Goal: Task Accomplishment & Management: Manage account settings

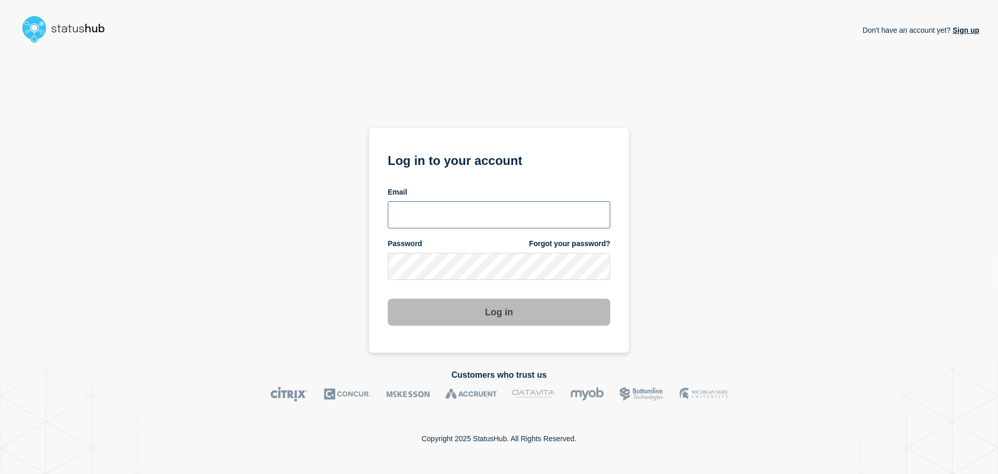
type input "[PERSON_NAME][EMAIL_ADDRESS][DOMAIN_NAME]"
click at [516, 311] on button "Log in" at bounding box center [499, 311] width 223 height 27
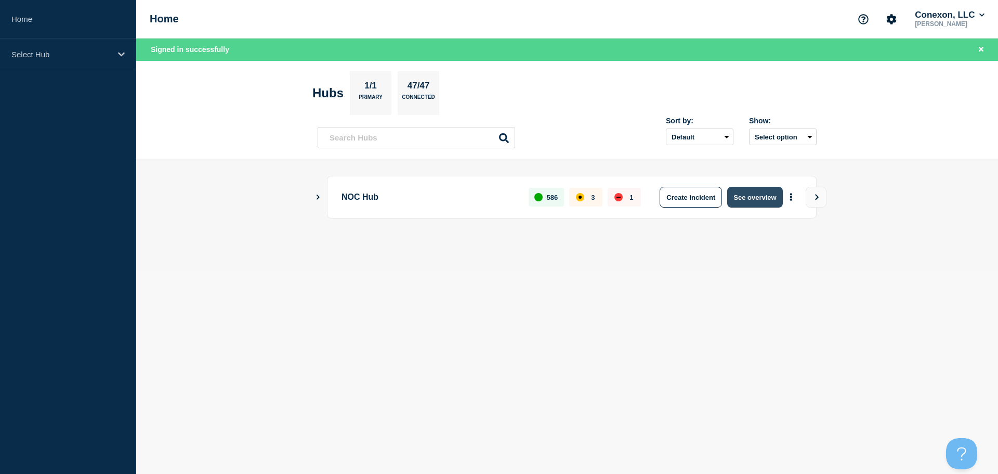
click at [766, 195] on button "See overview" at bounding box center [754, 197] width 55 height 21
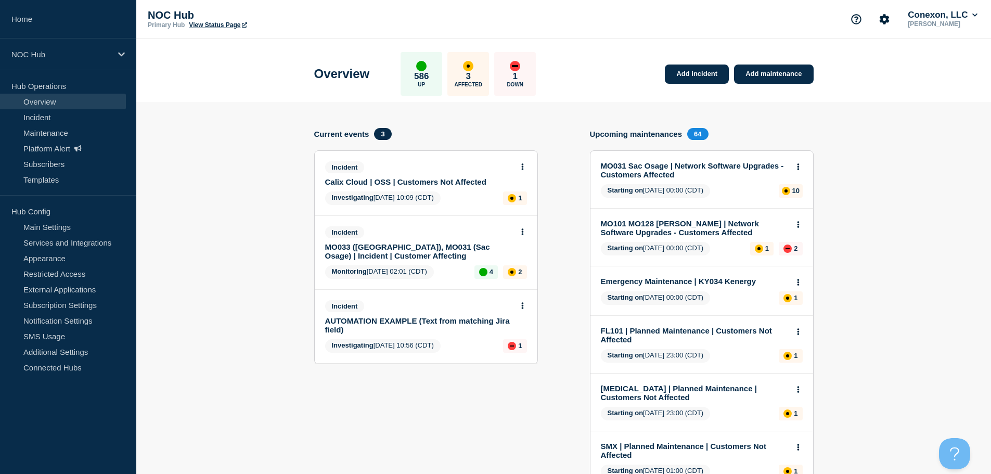
click at [522, 237] on div "Incident MO033 (Osage Valley), MO031 (Sac Osage) | Incident | Customer Affecting" at bounding box center [426, 243] width 202 height 34
click at [522, 234] on icon at bounding box center [522, 231] width 2 height 7
click at [522, 257] on link "View incident" at bounding box center [518, 257] width 43 height 8
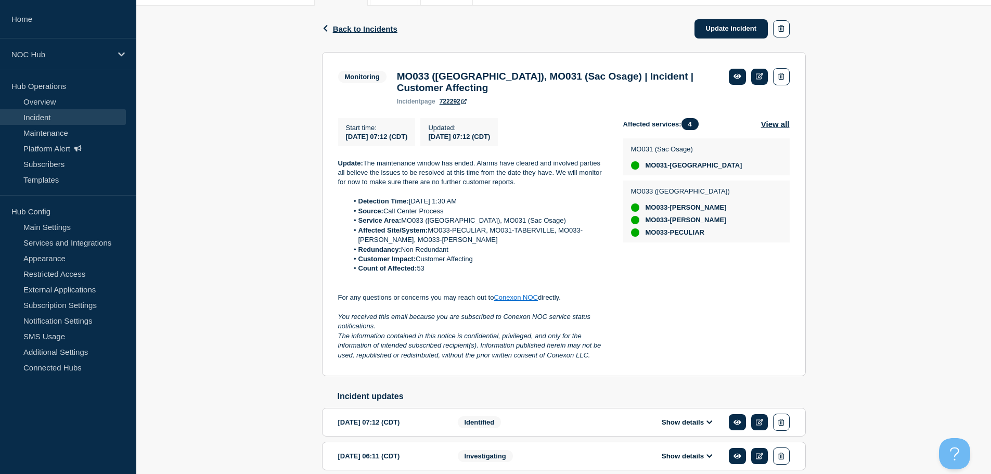
scroll to position [156, 0]
drag, startPoint x: 464, startPoint y: 206, endPoint x: 417, endPoint y: 207, distance: 47.3
click at [417, 205] on li "Detection Time: 9/24/25 1:30 AM" at bounding box center [477, 200] width 258 height 9
click at [411, 205] on li "Detection Time: 9/24/25 1:30 AM" at bounding box center [477, 200] width 258 height 9
click at [414, 205] on li "Detection Time: 9/24/25 1:30 AM" at bounding box center [477, 200] width 258 height 9
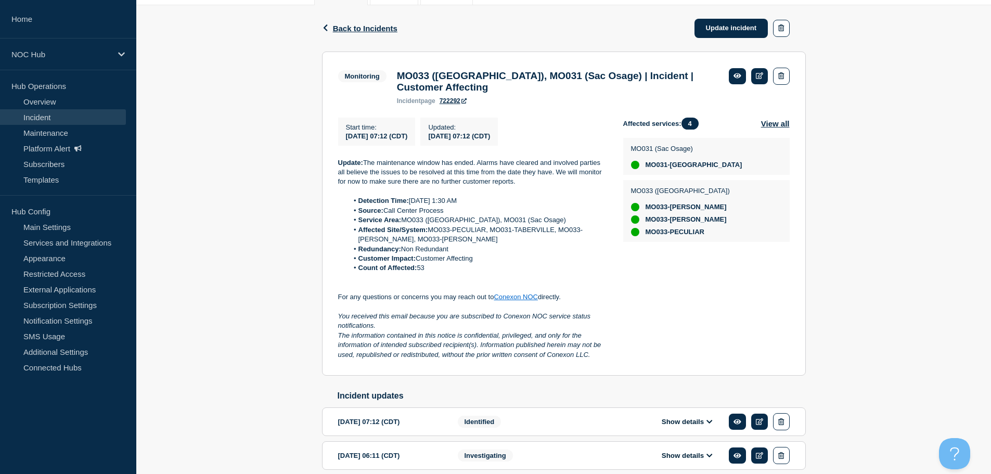
drag, startPoint x: 456, startPoint y: 205, endPoint x: 479, endPoint y: 207, distance: 24.0
click at [457, 205] on li "Detection Time: 9/24/25 1:30 AM" at bounding box center [477, 200] width 258 height 9
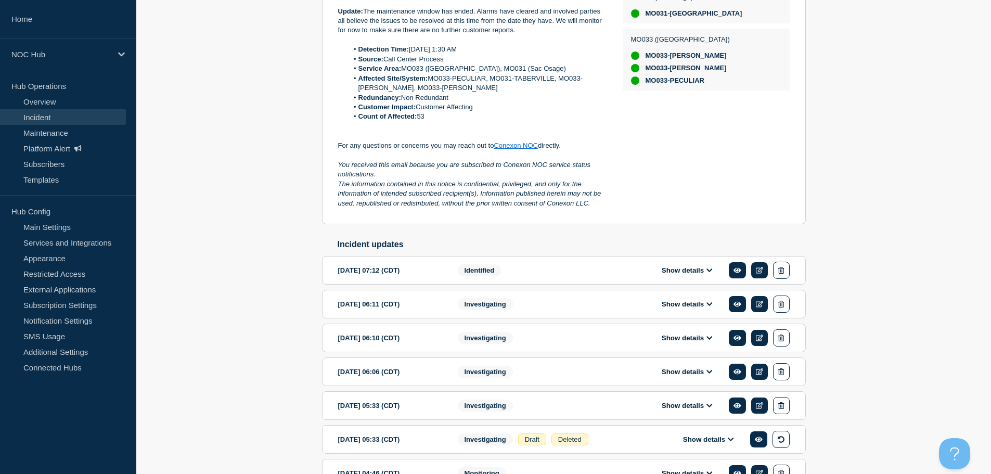
scroll to position [480, 0]
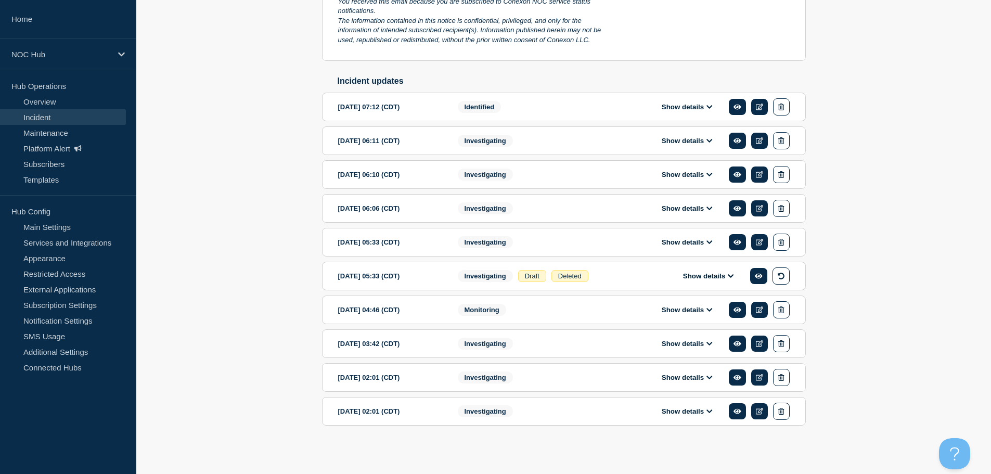
click at [679, 415] on div "Show details" at bounding box center [695, 410] width 190 height 17
click at [687, 412] on button "Show details" at bounding box center [686, 411] width 57 height 9
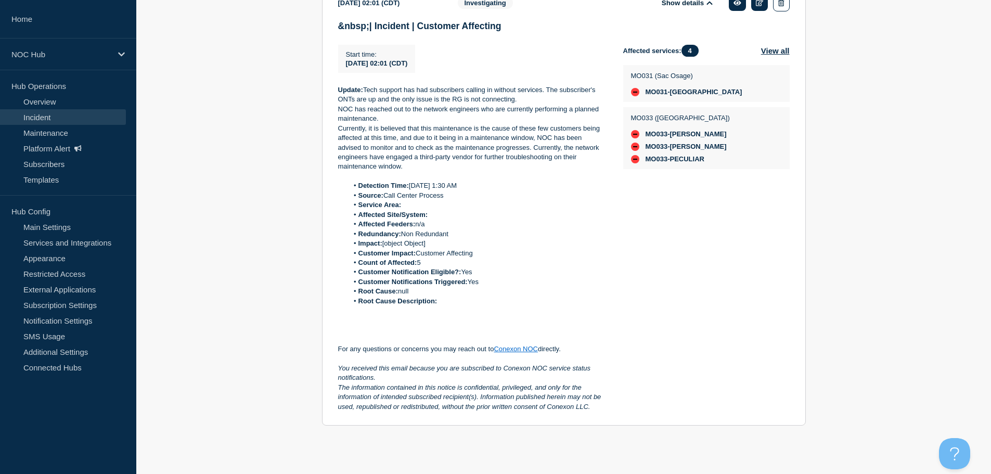
scroll to position [890, 0]
click at [496, 186] on li "Detection Time: Today 1:30 AM" at bounding box center [477, 185] width 258 height 9
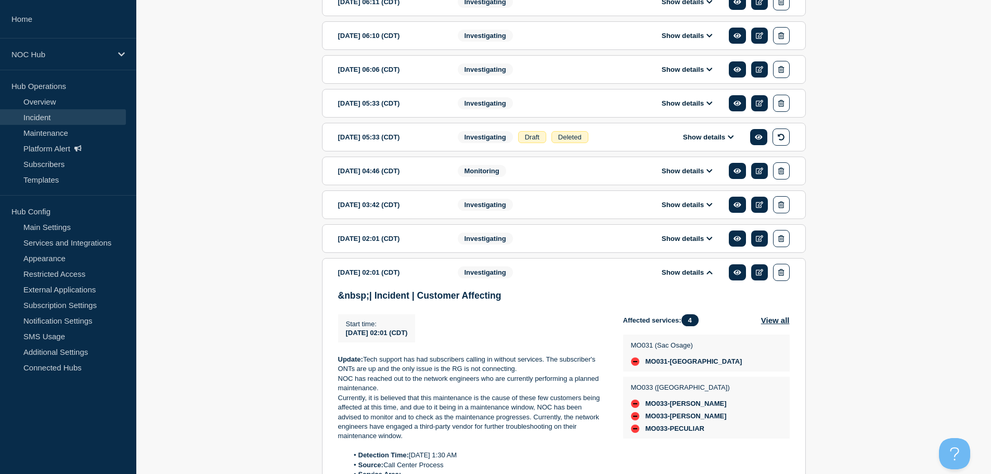
scroll to position [630, 0]
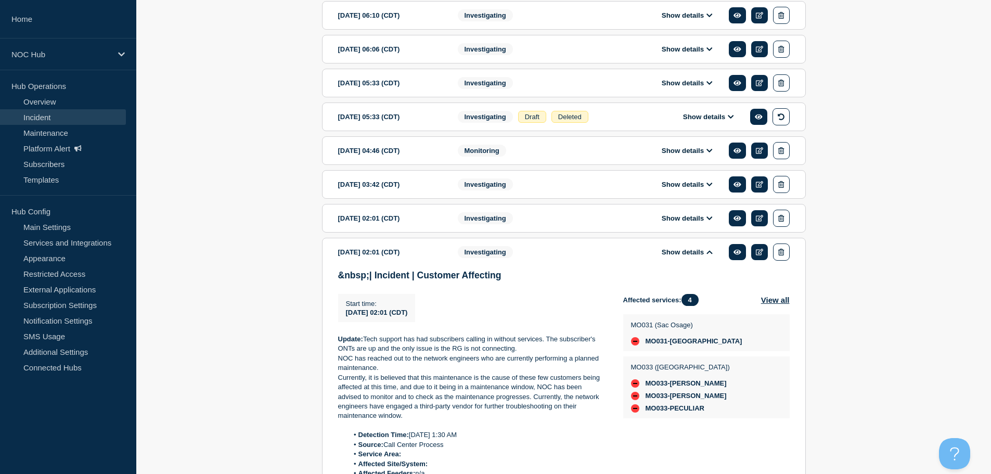
click at [686, 227] on div "Show details" at bounding box center [695, 218] width 190 height 17
click at [687, 223] on button "Show details" at bounding box center [686, 218] width 57 height 9
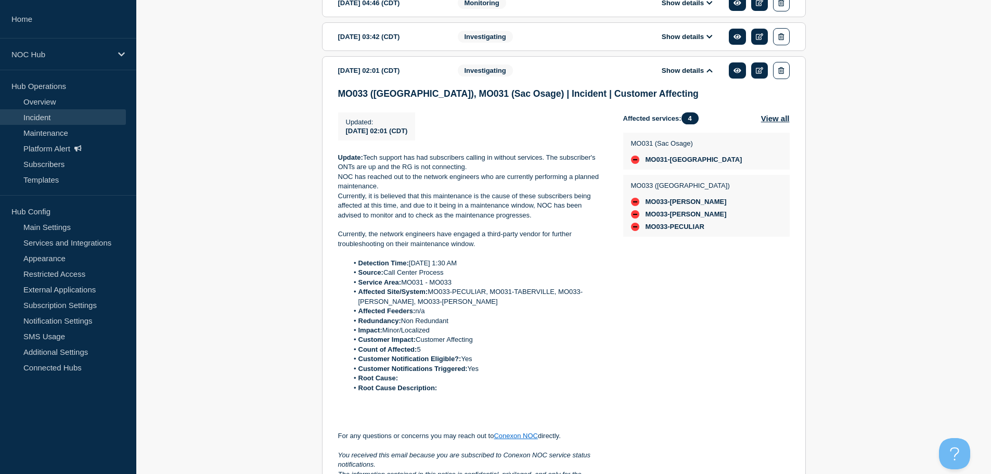
scroll to position [643, 0]
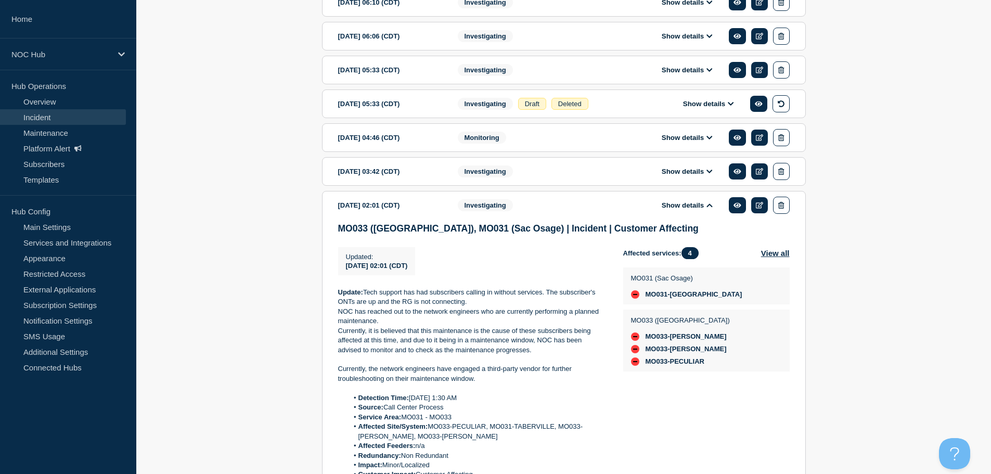
click at [699, 108] on button "Show details" at bounding box center [708, 103] width 57 height 9
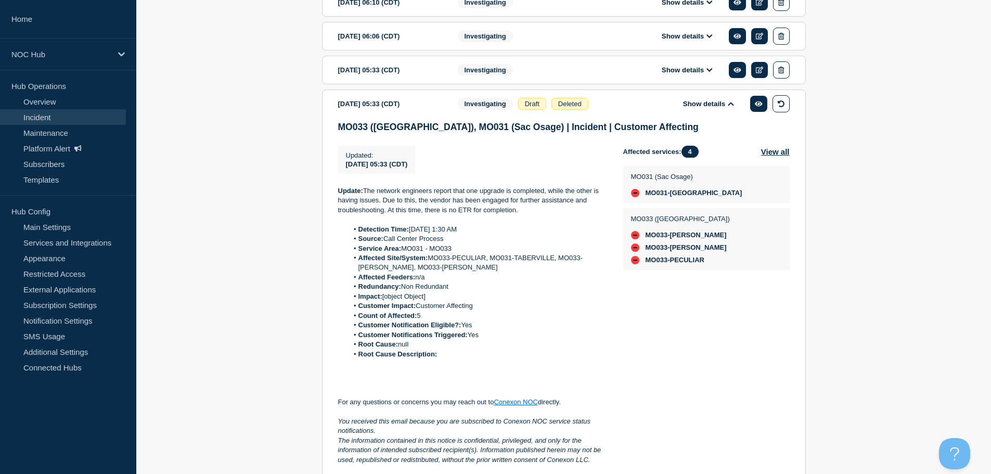
click at [698, 108] on button "Show details" at bounding box center [708, 103] width 57 height 9
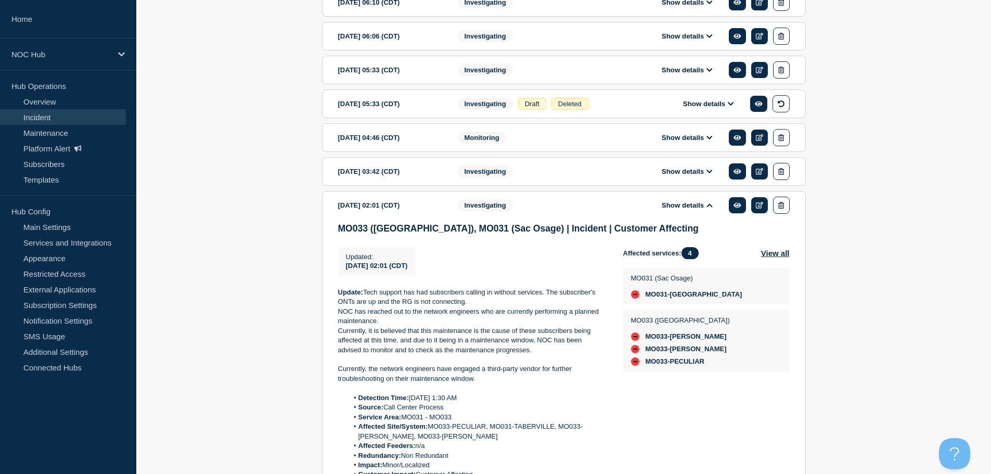
click at [683, 74] on button "Show details" at bounding box center [686, 70] width 57 height 9
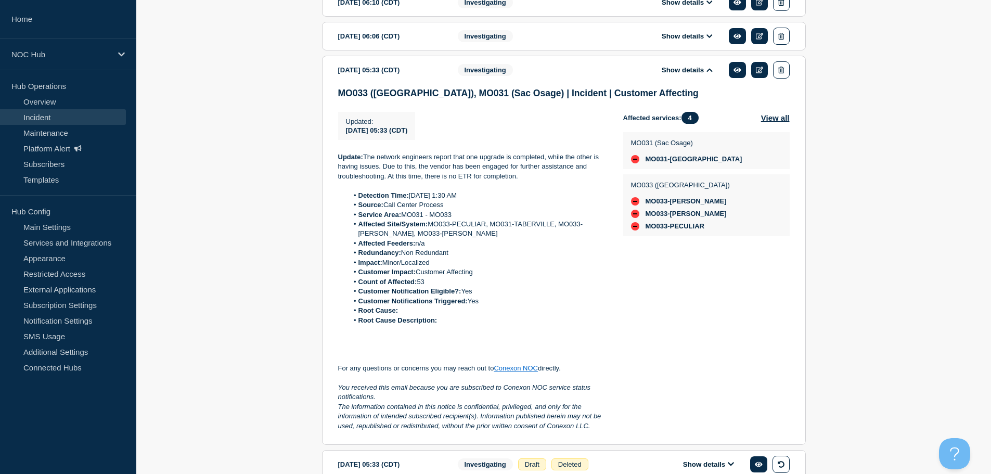
click at [680, 41] on button "Show details" at bounding box center [686, 36] width 57 height 9
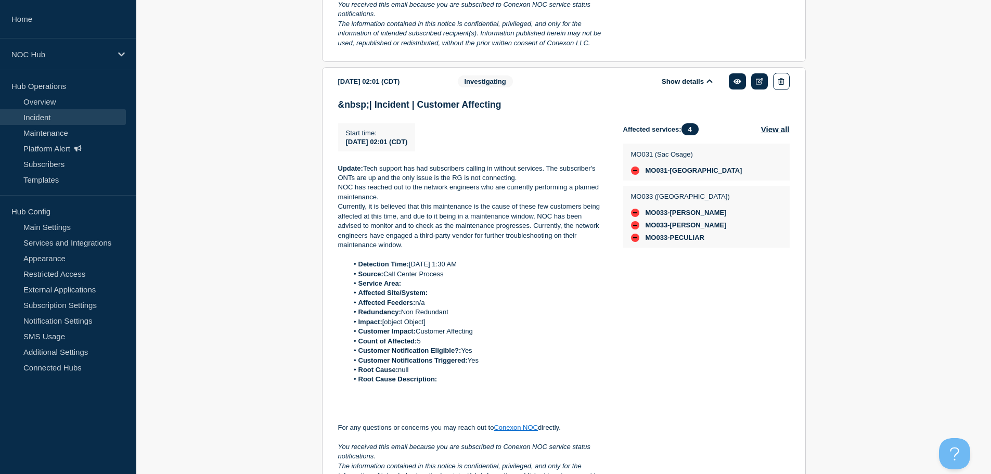
scroll to position [2052, 0]
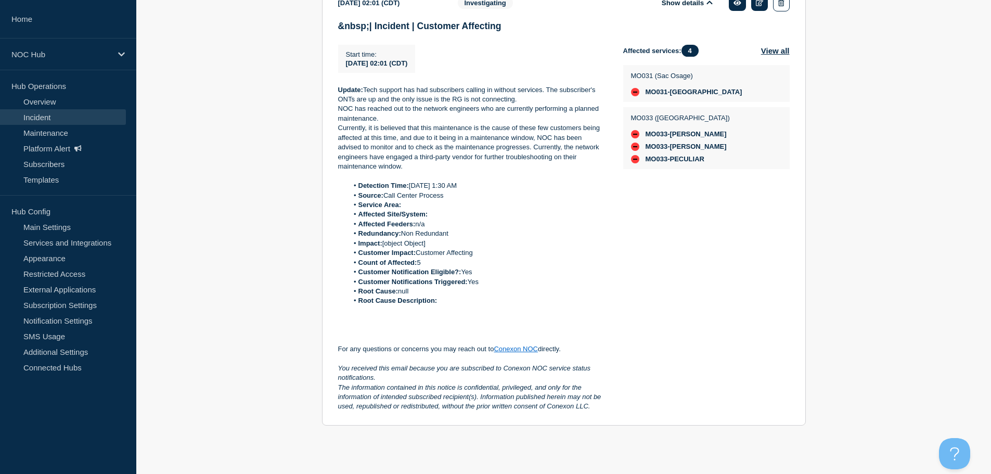
click at [439, 206] on li "Service Area:" at bounding box center [477, 204] width 258 height 9
drag, startPoint x: 415, startPoint y: 205, endPoint x: 447, endPoint y: 210, distance: 32.0
click at [440, 210] on ol "Detection Time: Today 1:30 AM Source: Call Center Process Service Area: Affecte…" at bounding box center [472, 243] width 268 height 125
click at [488, 203] on li "Service Area:" at bounding box center [477, 204] width 258 height 9
drag, startPoint x: 435, startPoint y: 242, endPoint x: 383, endPoint y: 241, distance: 52.5
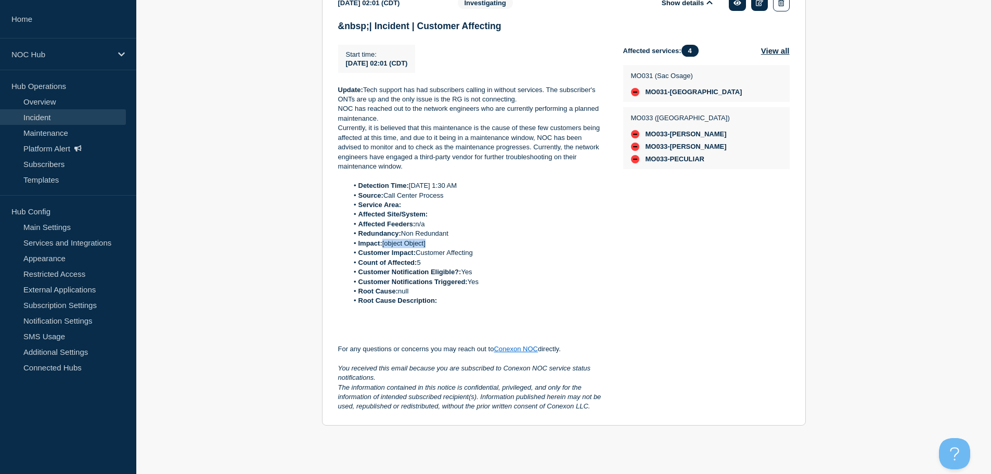
click at [383, 241] on li "Impact: [object Object]" at bounding box center [477, 243] width 258 height 9
click at [480, 242] on li "Impact: [object Object]" at bounding box center [477, 243] width 258 height 9
drag, startPoint x: 437, startPoint y: 291, endPoint x: 411, endPoint y: 291, distance: 26.5
click at [411, 291] on li "Root Cause: null" at bounding box center [477, 291] width 258 height 9
click at [501, 293] on li "Root Cause: null" at bounding box center [477, 291] width 258 height 9
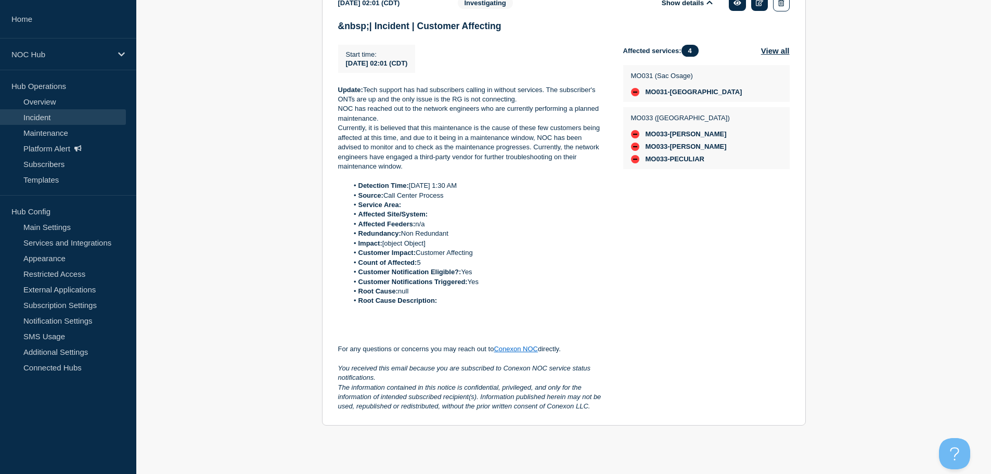
drag, startPoint x: 459, startPoint y: 301, endPoint x: 503, endPoint y: 294, distance: 44.7
click at [503, 294] on ol "Detection Time: Today 1:30 AM Source: Call Center Process Service Area: Affecte…" at bounding box center [472, 243] width 268 height 125
click at [488, 294] on li "Root Cause: null" at bounding box center [477, 291] width 258 height 9
drag, startPoint x: 449, startPoint y: 291, endPoint x: 489, endPoint y: 296, distance: 39.9
click at [433, 289] on li "Root Cause: null" at bounding box center [477, 291] width 258 height 9
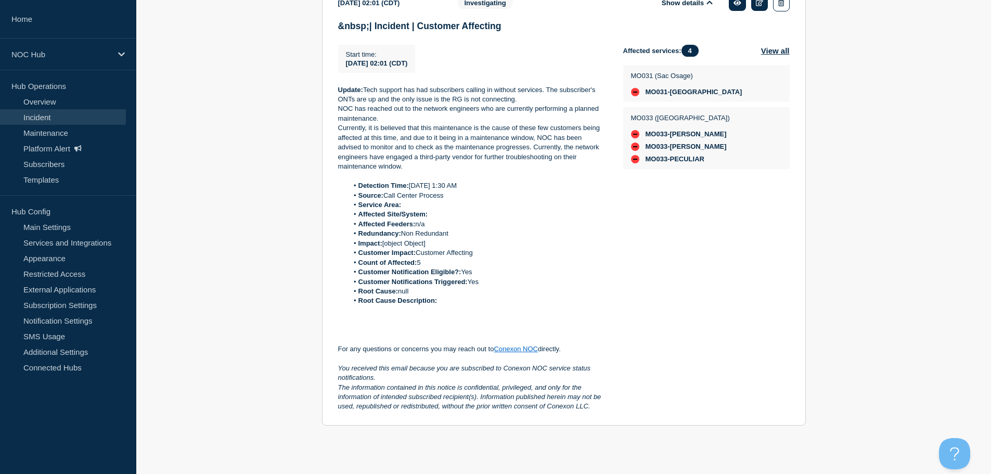
click at [513, 301] on li "Root Cause Description:" at bounding box center [477, 300] width 258 height 9
drag, startPoint x: 445, startPoint y: 292, endPoint x: 459, endPoint y: 291, distance: 13.5
click at [430, 291] on li "Root Cause: null" at bounding box center [477, 291] width 258 height 9
click at [459, 291] on li "Root Cause: null" at bounding box center [477, 291] width 258 height 9
click at [474, 285] on li "Customer Notifications Triggered: Yes" at bounding box center [477, 281] width 258 height 9
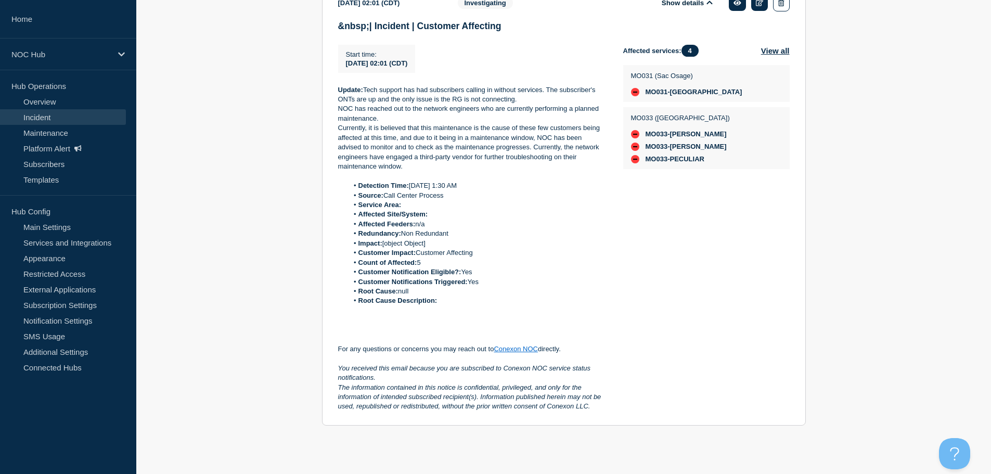
drag, startPoint x: 466, startPoint y: 302, endPoint x: 519, endPoint y: 295, distance: 52.9
click at [516, 295] on ol "Detection Time: Today 1:30 AM Source: Call Center Process Service Area: Affecte…" at bounding box center [472, 243] width 268 height 125
click at [529, 299] on li "Root Cause Description:" at bounding box center [477, 300] width 258 height 9
drag, startPoint x: 414, startPoint y: 298, endPoint x: 340, endPoint y: 288, distance: 75.1
click at [340, 288] on ol "Detection Time: Today 1:30 AM Source: Call Center Process Service Area: Affecte…" at bounding box center [472, 243] width 268 height 125
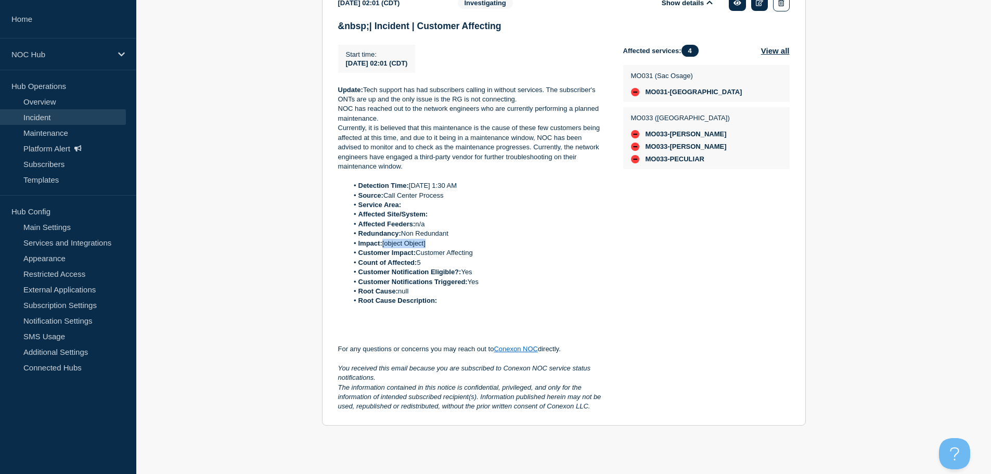
drag, startPoint x: 438, startPoint y: 243, endPoint x: 382, endPoint y: 244, distance: 55.6
click at [382, 244] on li "Impact: [object Object]" at bounding box center [477, 243] width 258 height 9
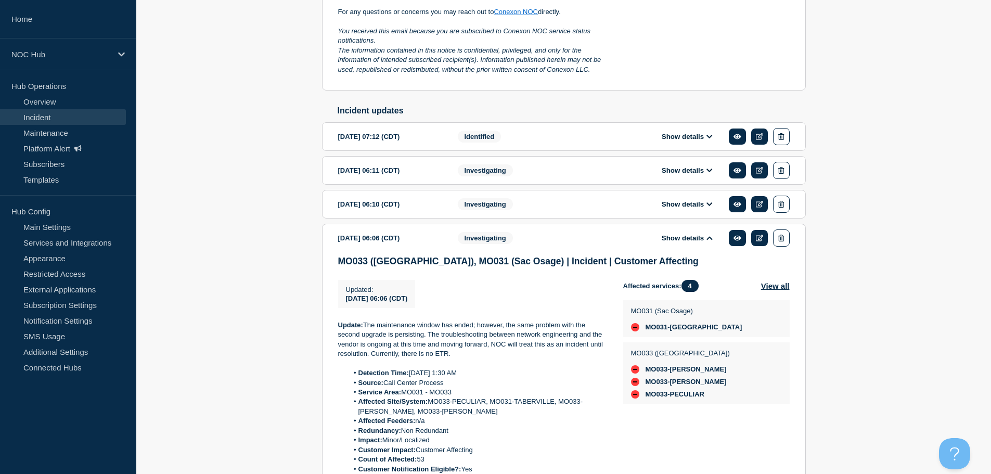
scroll to position [388, 0]
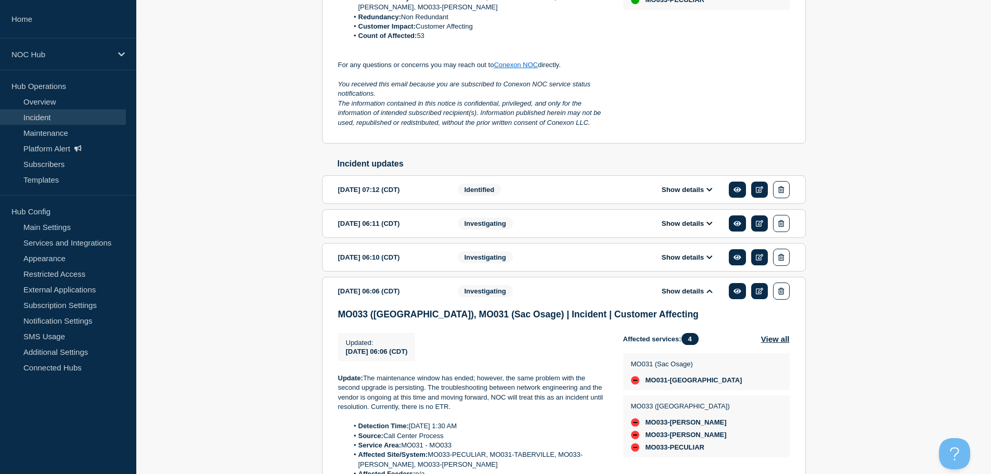
click at [679, 262] on button "Show details" at bounding box center [686, 257] width 57 height 9
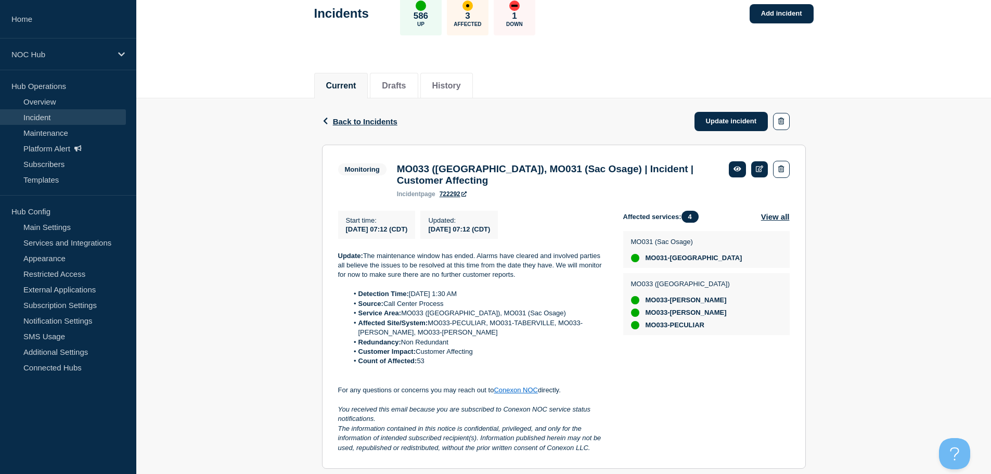
scroll to position [260, 0]
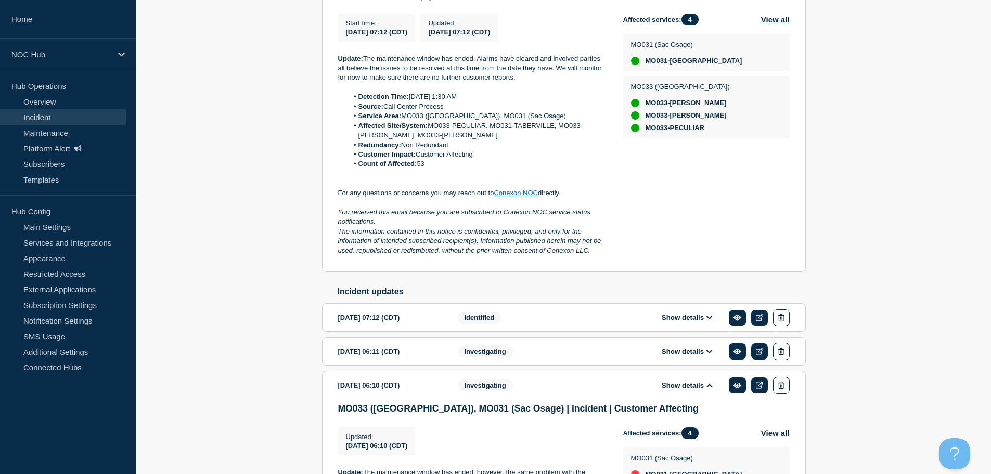
click at [561, 325] on div "Identified" at bounding box center [521, 317] width 126 height 17
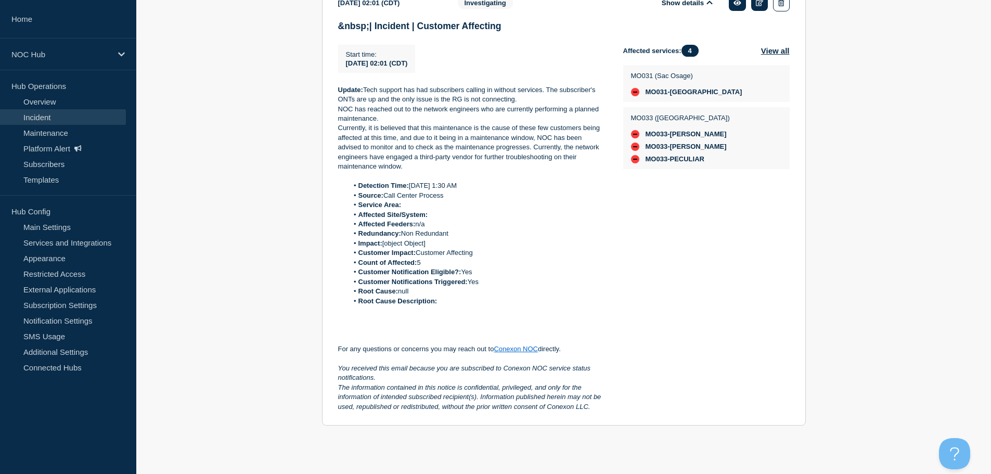
scroll to position [2423, 0]
drag, startPoint x: 444, startPoint y: 298, endPoint x: 329, endPoint y: 291, distance: 115.7
click at [329, 291] on section "2025-09-24 02:01 (CDT) Show details Investigating &nbsp;| Incident | Customer A…" at bounding box center [564, 207] width 484 height 437
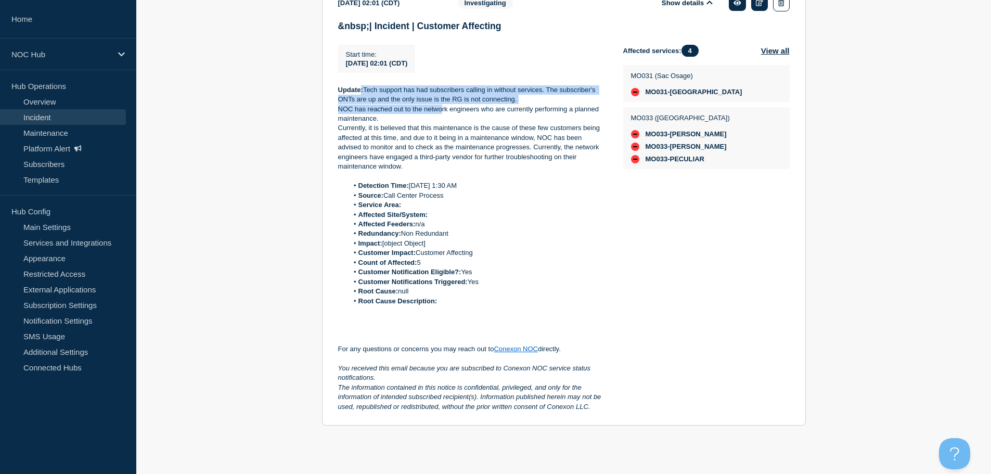
drag, startPoint x: 360, startPoint y: 87, endPoint x: 477, endPoint y: 115, distance: 120.3
click at [446, 108] on div "Update: Tech support has had subscribers calling in without services. The subsc…" at bounding box center [472, 248] width 268 height 326
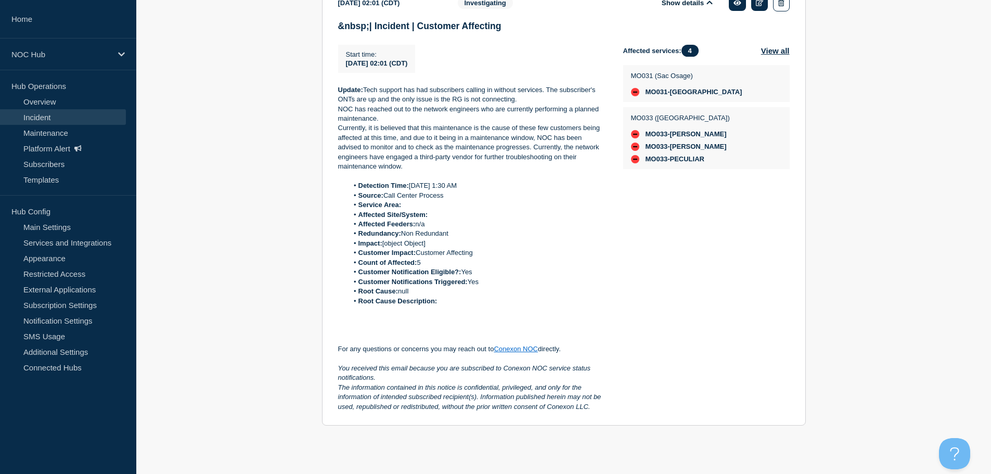
click at [490, 119] on p "NOC has reached out to the network engineers who are currently performing a pla…" at bounding box center [472, 114] width 268 height 19
drag, startPoint x: 342, startPoint y: 88, endPoint x: 368, endPoint y: 89, distance: 26.0
click at [368, 89] on p "Update: Tech support has had subscribers calling in without services. The subsc…" at bounding box center [472, 94] width 268 height 19
click at [417, 89] on p "Update: Tech support has had subscribers calling in without services. The subsc…" at bounding box center [472, 94] width 268 height 19
drag, startPoint x: 355, startPoint y: 91, endPoint x: 333, endPoint y: 91, distance: 21.8
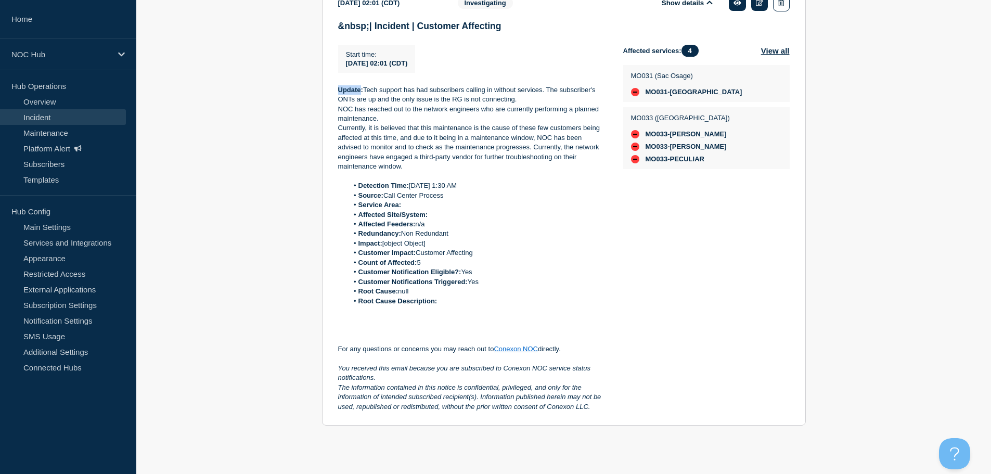
click at [333, 92] on section "2025-09-24 02:01 (CDT) Show details Investigating &nbsp;| Incident | Customer A…" at bounding box center [564, 207] width 484 height 437
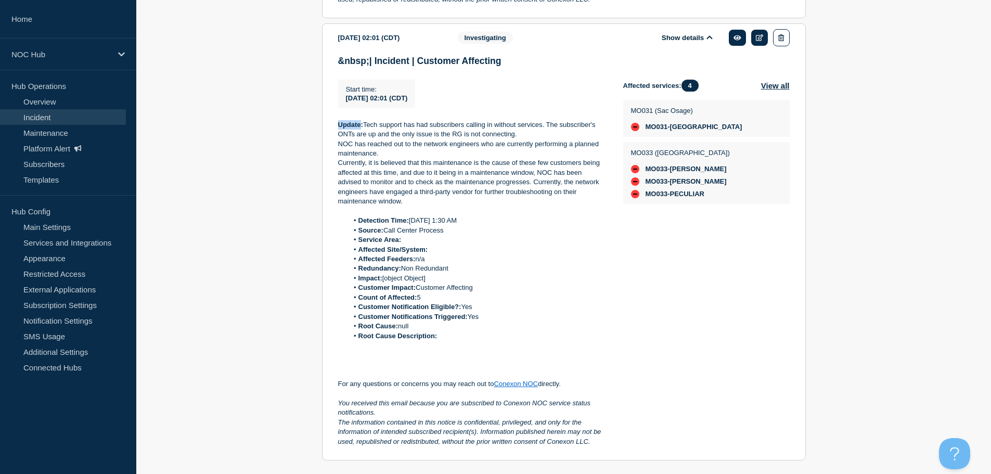
drag, startPoint x: 495, startPoint y: 151, endPoint x: 433, endPoint y: 163, distance: 63.0
click at [495, 139] on p "Update: Tech support has had subscribers calling in without services. The subsc…" at bounding box center [472, 129] width 268 height 19
drag, startPoint x: 360, startPoint y: 141, endPoint x: 379, endPoint y: 137, distance: 18.8
click at [378, 137] on p "Update: Tech support has had subscribers calling in without services. The subsc…" at bounding box center [472, 129] width 268 height 19
click at [447, 159] on p "NOC has reached out to the network engineers who are currently performing a pla…" at bounding box center [472, 148] width 268 height 19
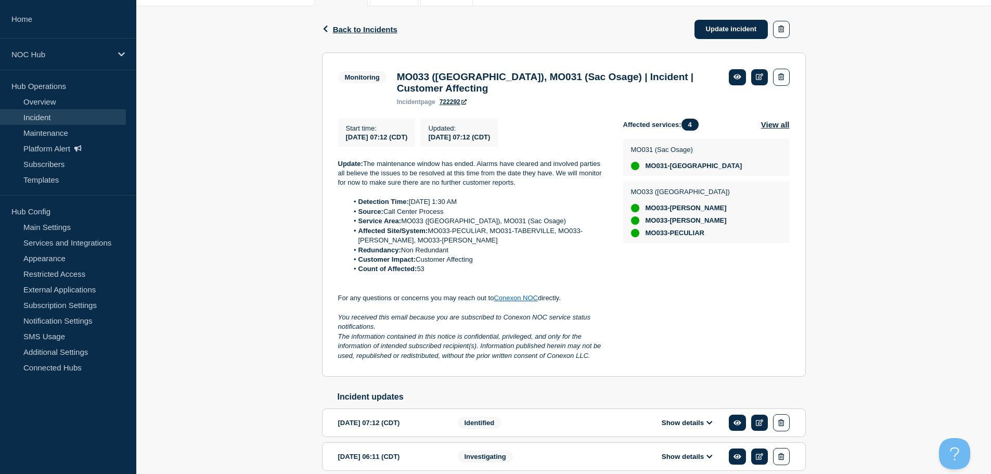
scroll to position [0, 0]
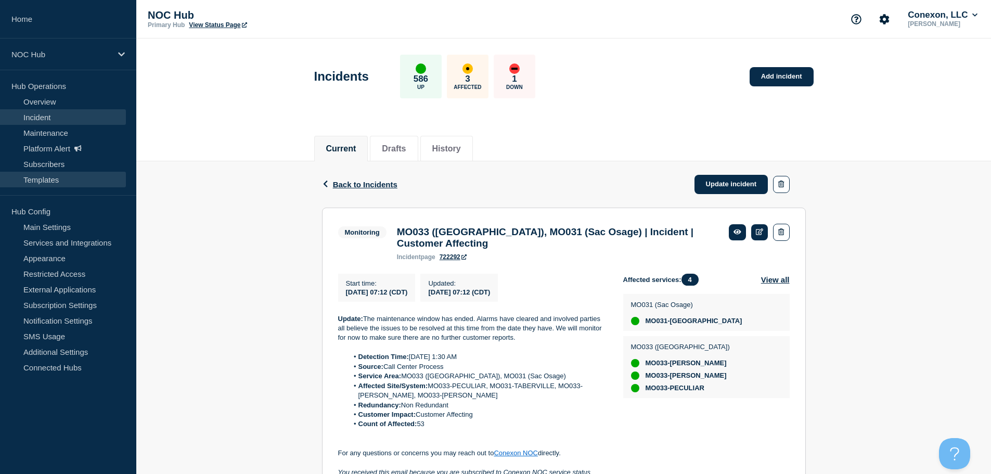
click at [64, 185] on link "Templates" at bounding box center [63, 180] width 126 height 16
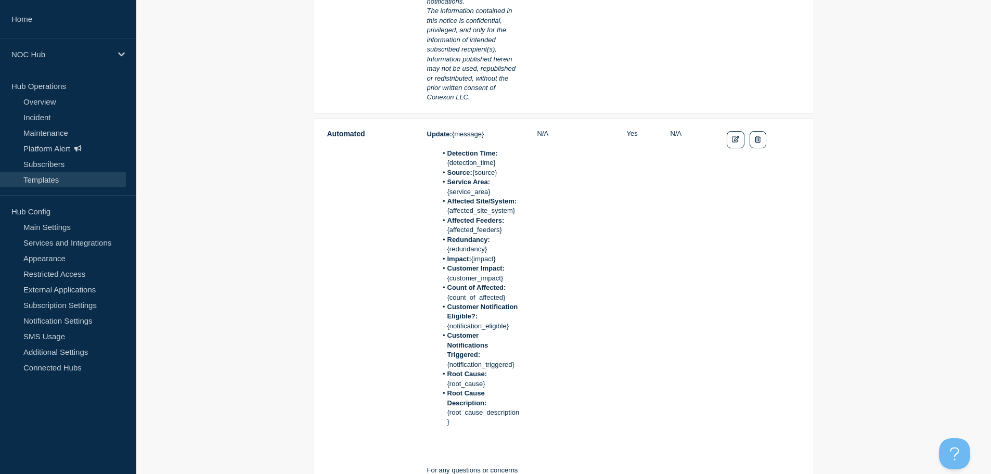
scroll to position [624, 0]
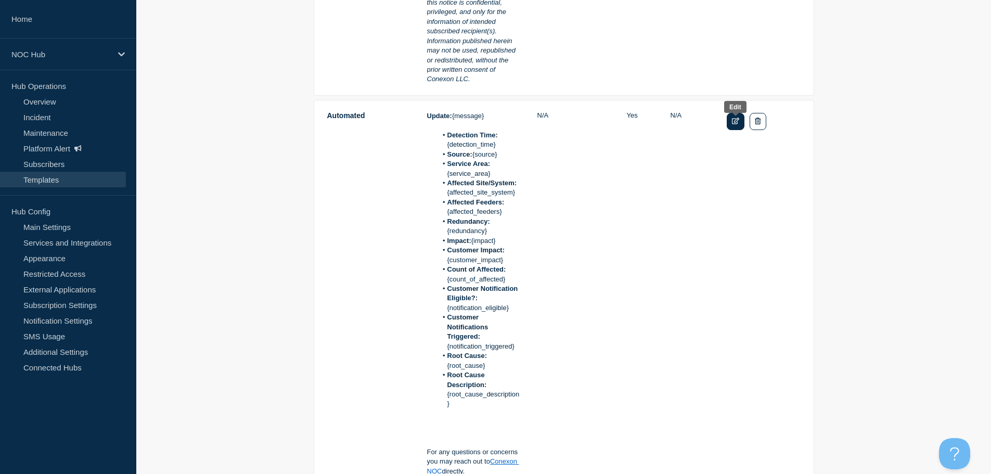
click at [734, 124] on icon "Edit" at bounding box center [736, 121] width 8 height 7
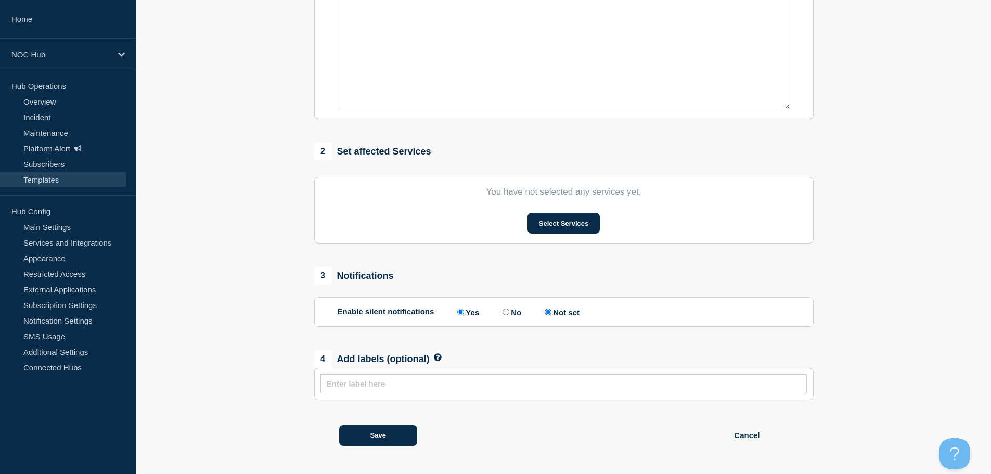
type input "Automated"
radio input "true"
radio input "false"
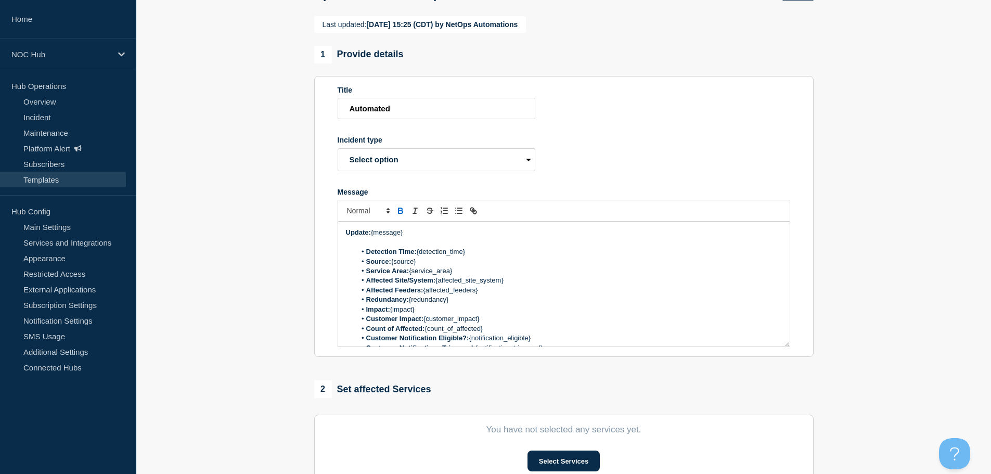
scroll to position [71, 0]
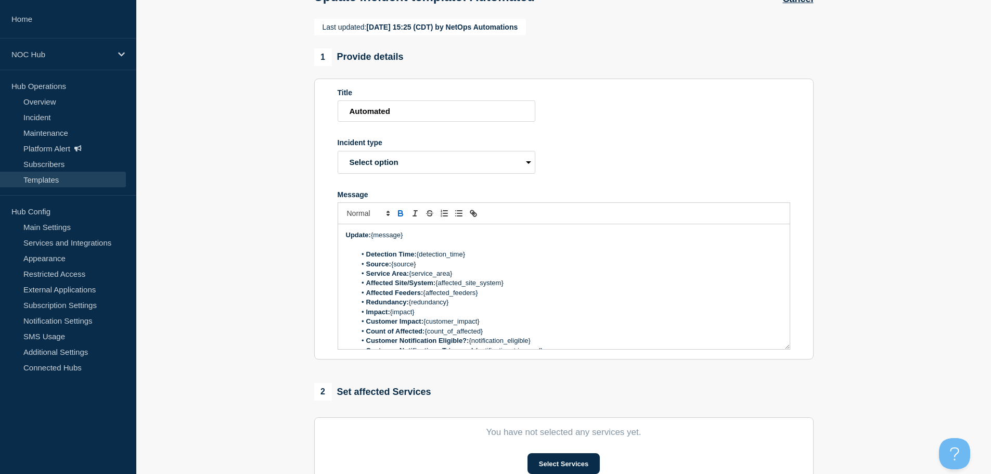
drag, startPoint x: 372, startPoint y: 255, endPoint x: 292, endPoint y: 255, distance: 80.1
click at [292, 255] on section "Last updated: 2025-09-16 15:25 (CDT) by NetOps Automations 1 Provide details Ti…" at bounding box center [563, 359] width 854 height 680
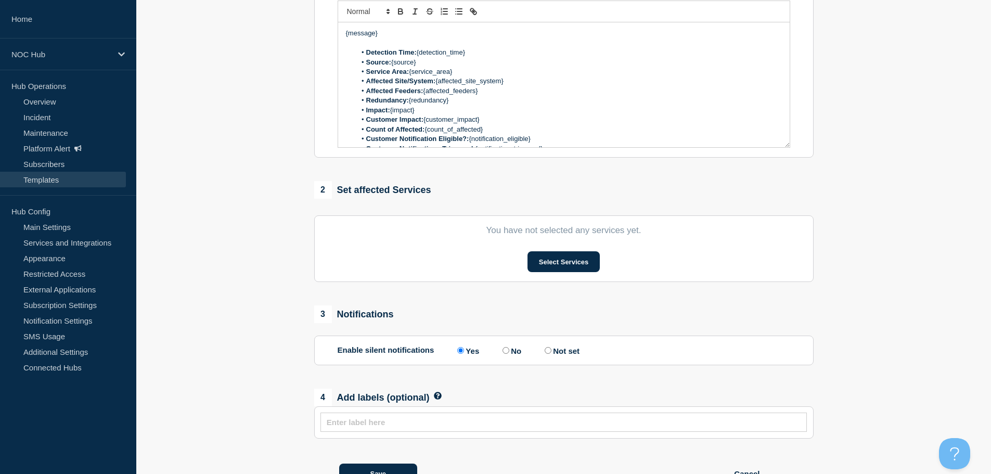
scroll to position [331, 0]
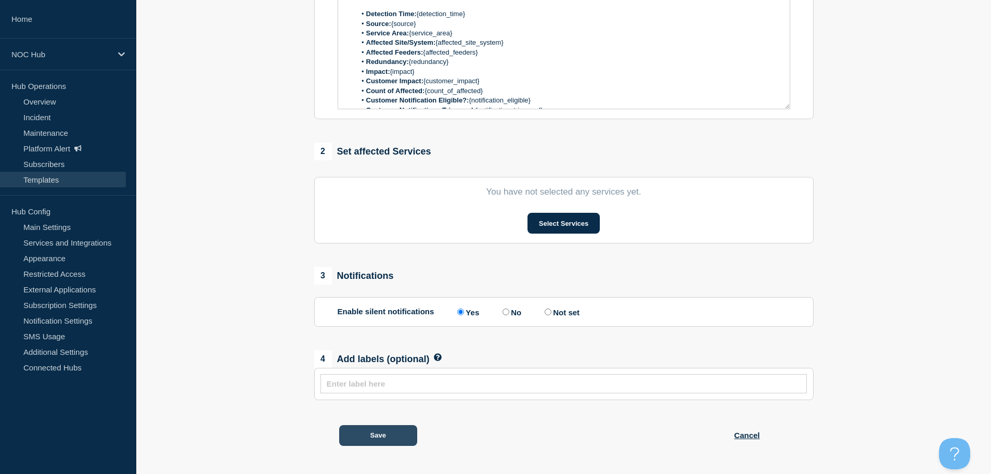
click at [375, 439] on button "Save" at bounding box center [378, 435] width 78 height 21
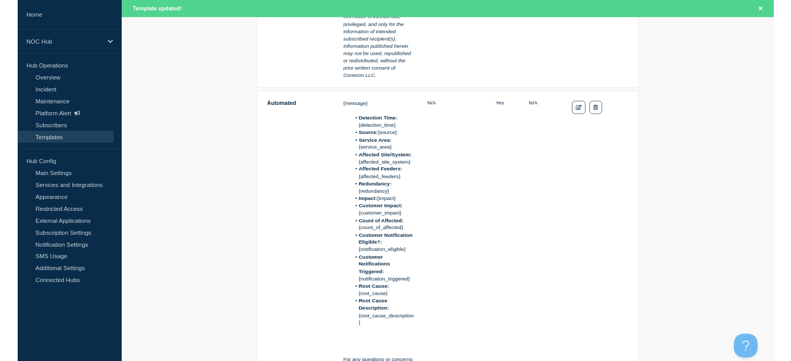
scroll to position [676, 0]
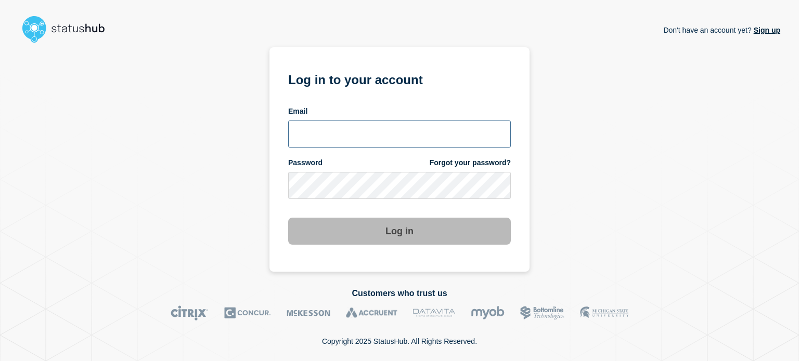
type input "[PERSON_NAME][EMAIL_ADDRESS][DOMAIN_NAME]"
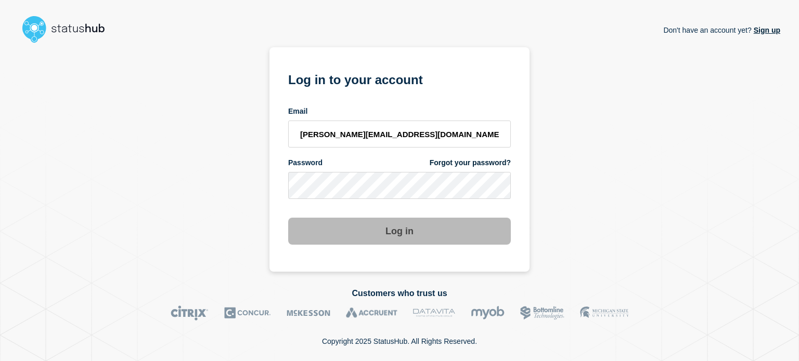
click at [396, 233] on button "Log in" at bounding box center [399, 231] width 223 height 27
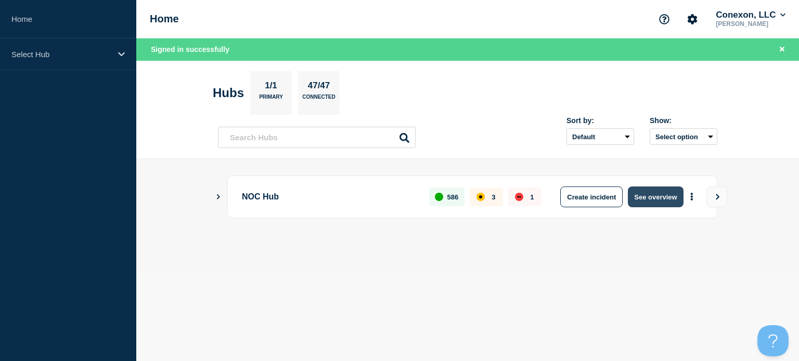
click at [655, 193] on button "See overview" at bounding box center [655, 197] width 55 height 21
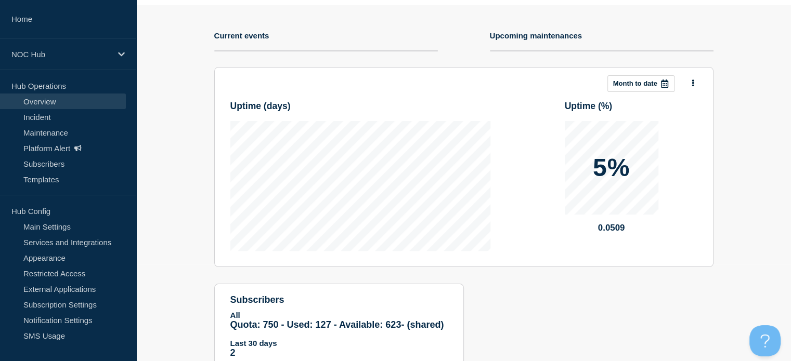
scroll to position [96, 0]
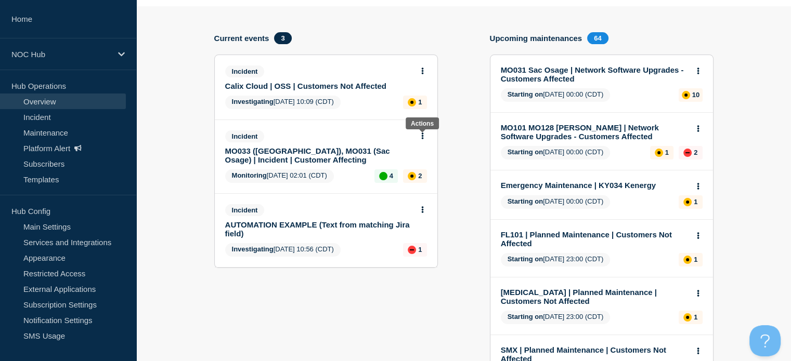
click at [423, 135] on icon at bounding box center [422, 136] width 3 height 7
click at [413, 161] on link "View incident" at bounding box center [418, 162] width 43 height 8
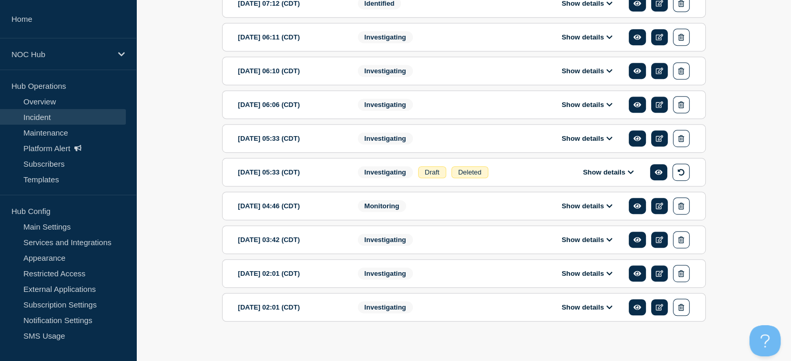
scroll to position [588, 0]
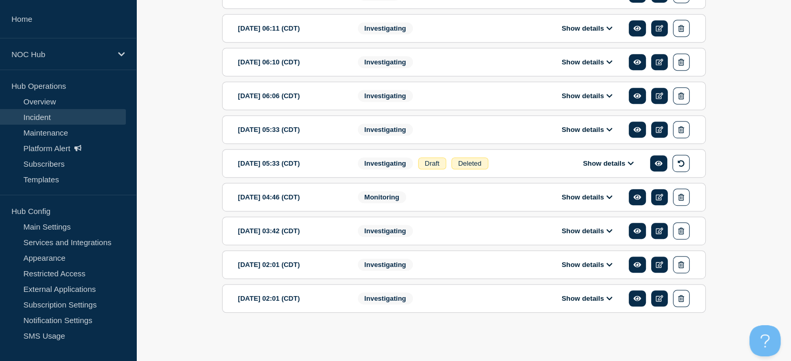
click at [564, 301] on button "Show details" at bounding box center [586, 298] width 57 height 9
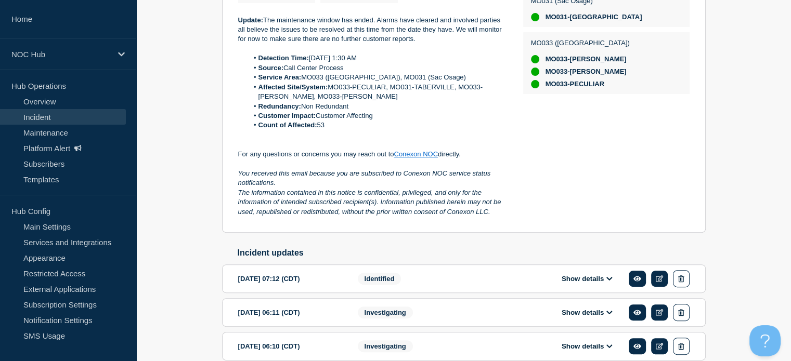
scroll to position [214, 0]
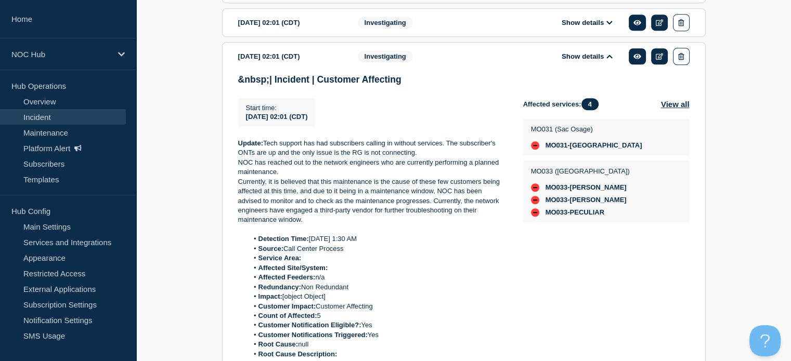
scroll to position [998, 0]
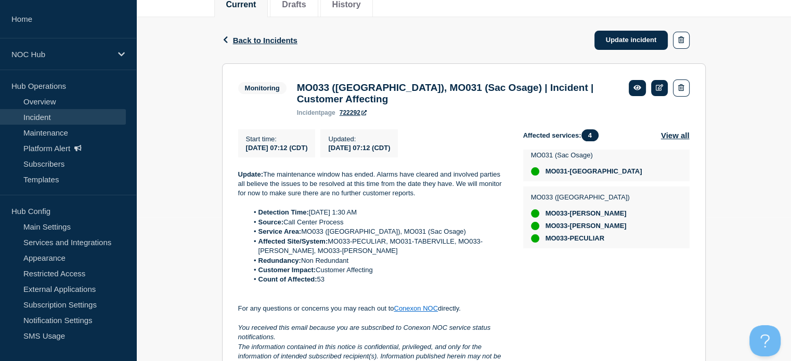
scroll to position [145, 0]
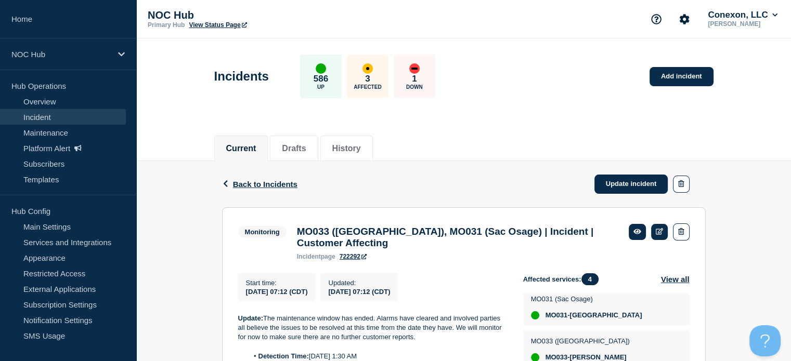
scroll to position [0, 0]
click at [58, 121] on link "Incident" at bounding box center [63, 117] width 126 height 16
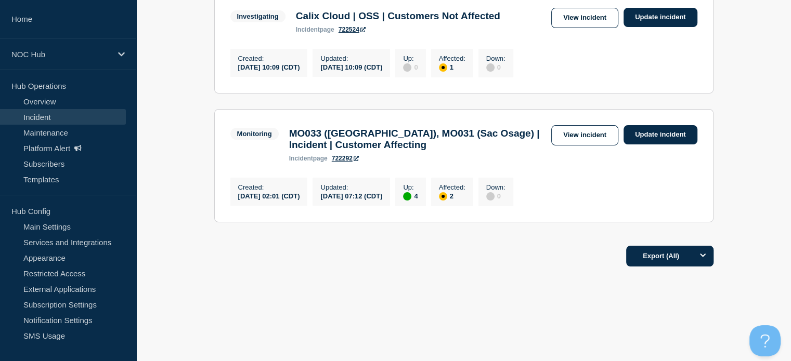
scroll to position [230, 0]
click at [360, 343] on div "Current Drafts History Current 2 Drafts History All dates Filter Investigating …" at bounding box center [463, 124] width 655 height 444
click at [589, 136] on link "View incident" at bounding box center [584, 135] width 67 height 20
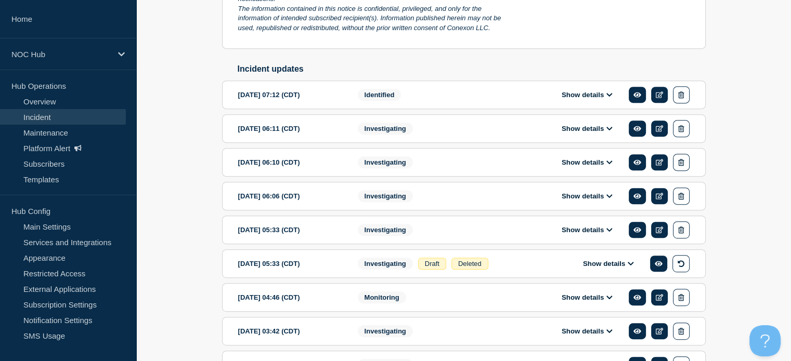
scroll to position [588, 0]
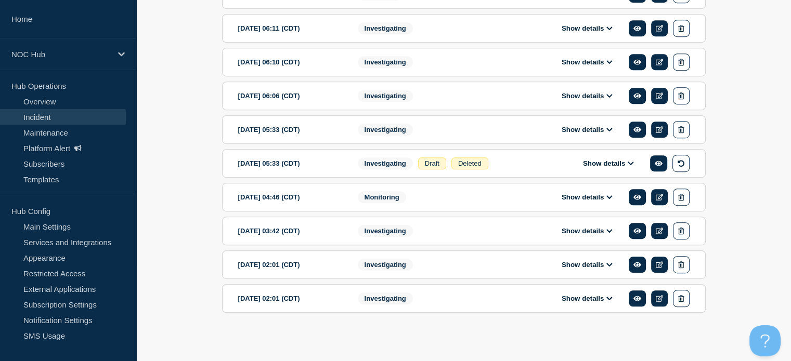
click at [592, 168] on button "Show details" at bounding box center [608, 163] width 57 height 9
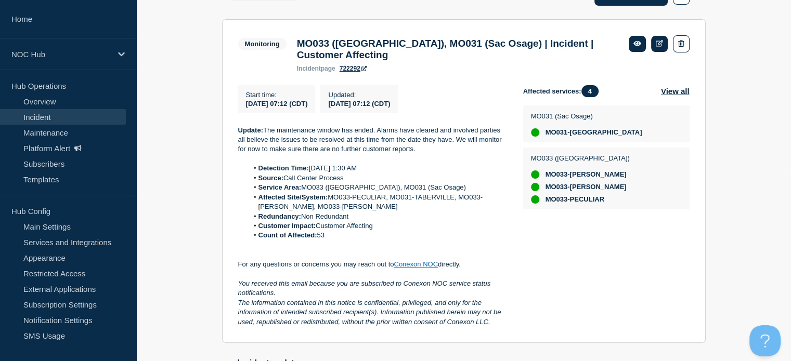
scroll to position [10, 0]
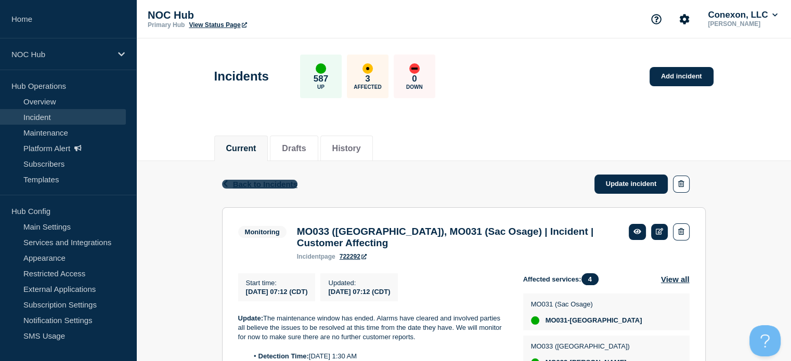
click at [268, 185] on span "Back to Incidents" at bounding box center [265, 184] width 64 height 9
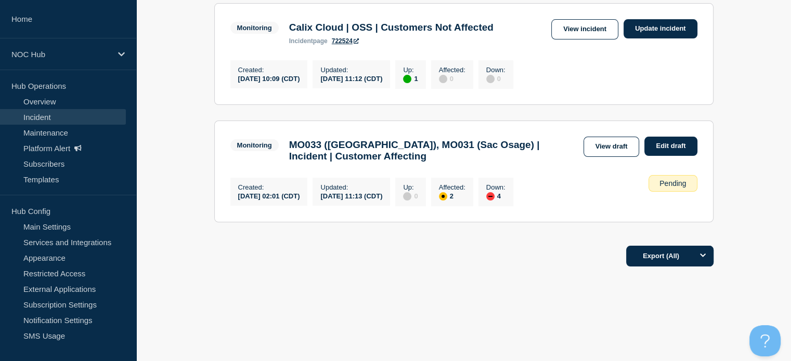
scroll to position [220, 0]
click at [596, 144] on link "View draft" at bounding box center [611, 147] width 56 height 20
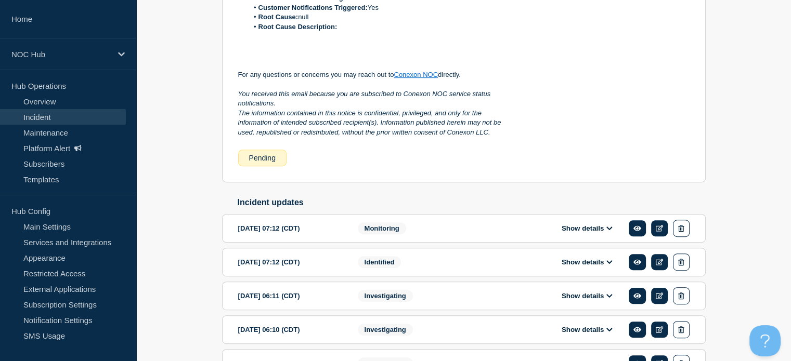
scroll to position [445, 0]
click at [572, 232] on button "Show details" at bounding box center [586, 228] width 57 height 9
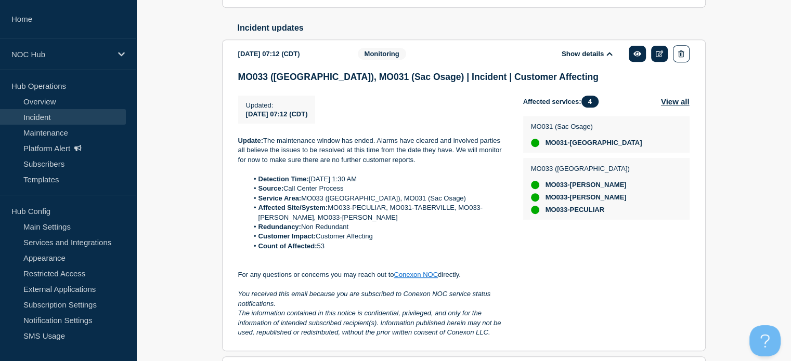
scroll to position [620, 0]
